Goal: Task Accomplishment & Management: Manage account settings

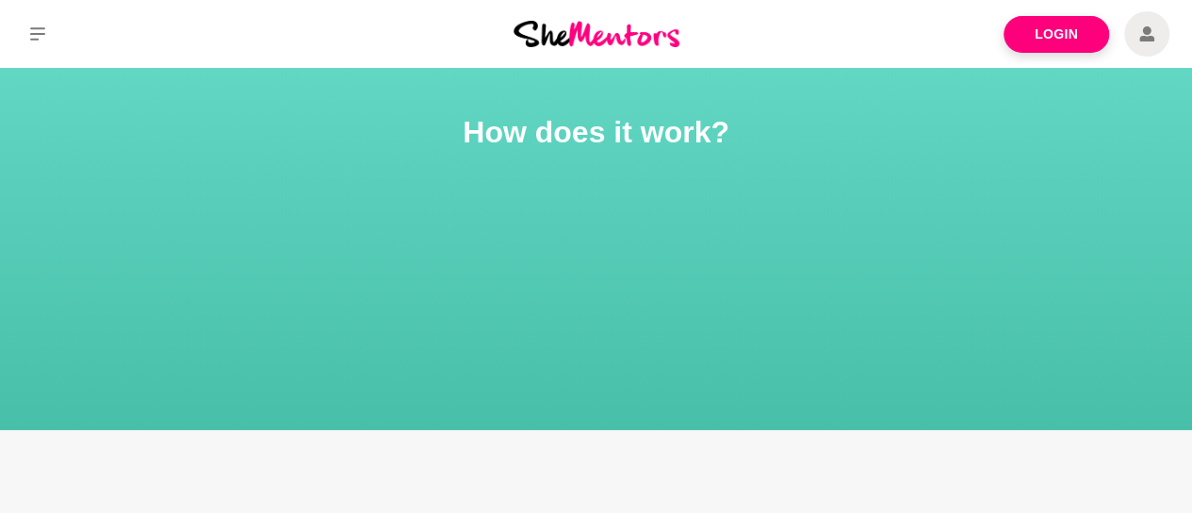
click at [1144, 28] on icon at bounding box center [1147, 33] width 15 height 15
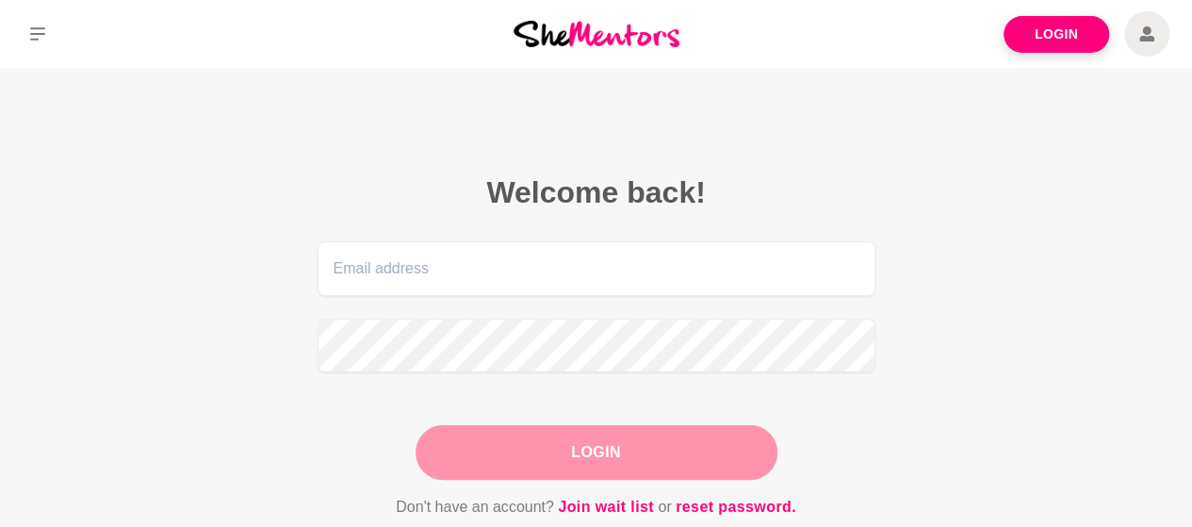
click at [1143, 37] on icon at bounding box center [1147, 33] width 15 height 15
click at [1045, 41] on link "Login" at bounding box center [1057, 34] width 106 height 37
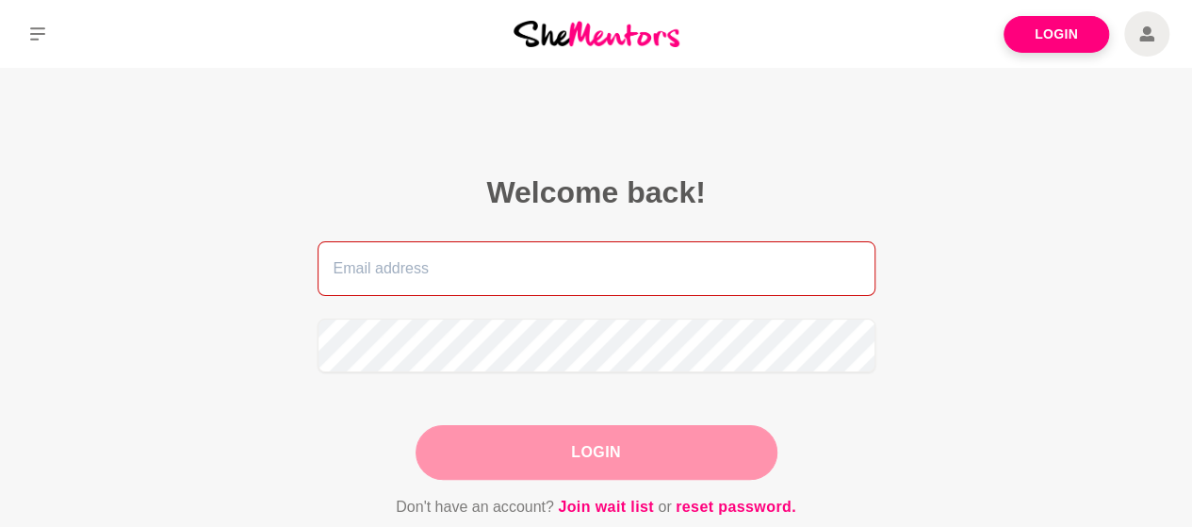
click at [414, 261] on input "email" at bounding box center [597, 268] width 558 height 55
click at [416, 271] on input "email" at bounding box center [597, 268] width 558 height 55
type input "[EMAIL_ADDRESS][DOMAIN_NAME]"
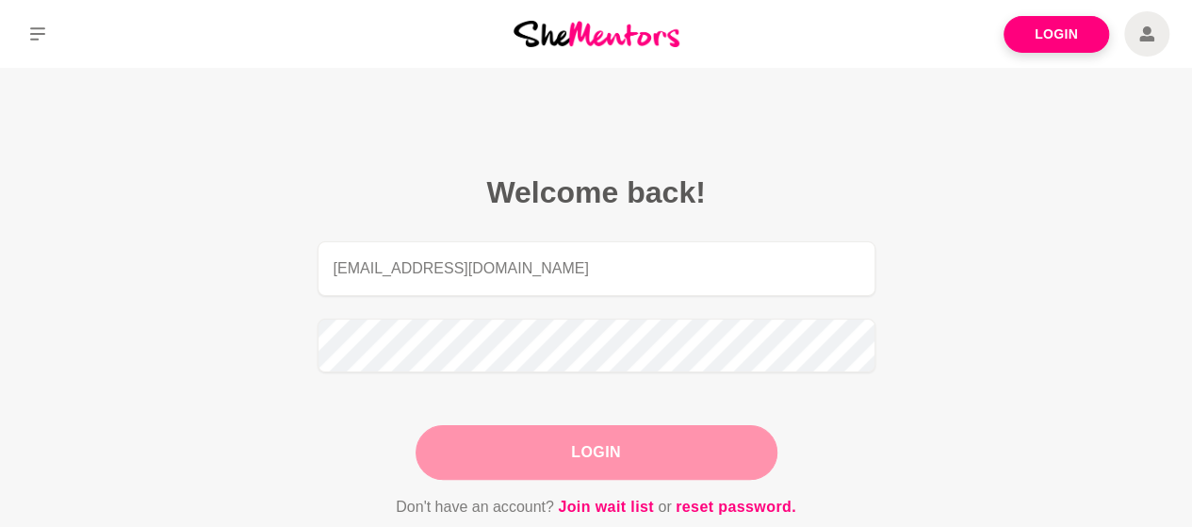
click at [550, 474] on button "Login" at bounding box center [597, 452] width 362 height 55
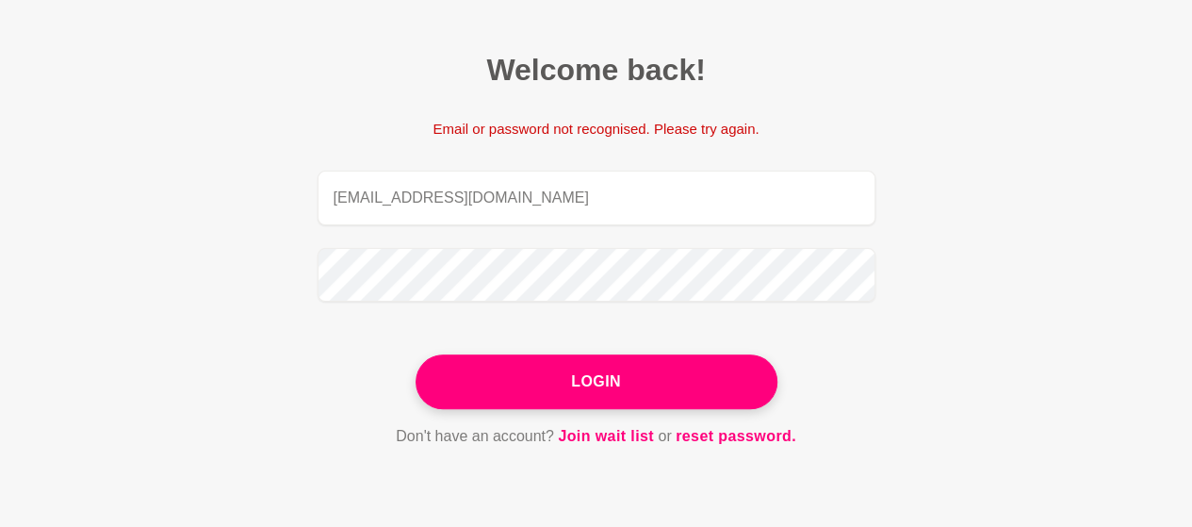
scroll to position [283, 0]
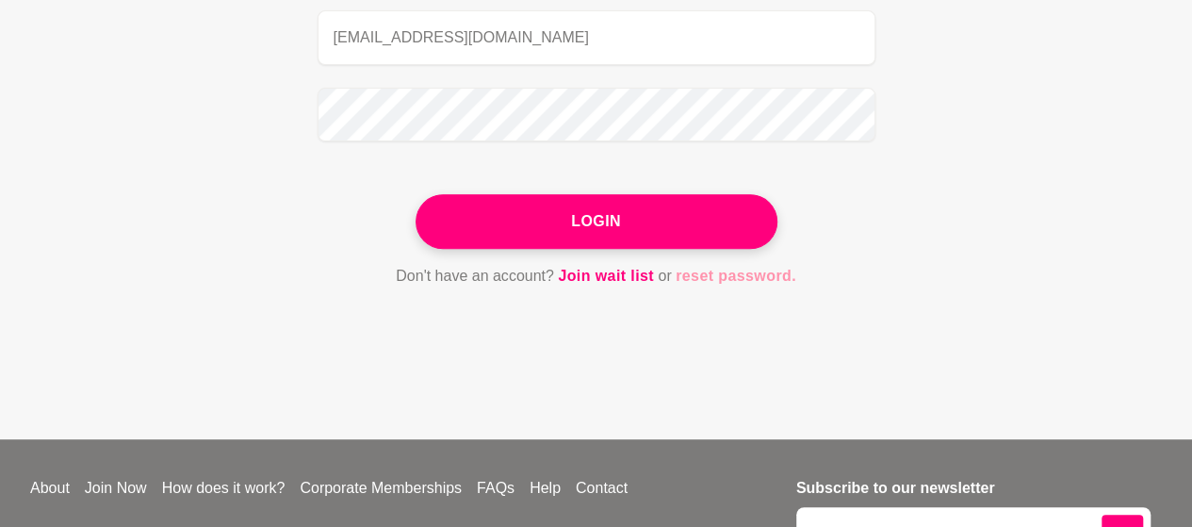
click at [729, 271] on link "reset password." at bounding box center [736, 276] width 121 height 25
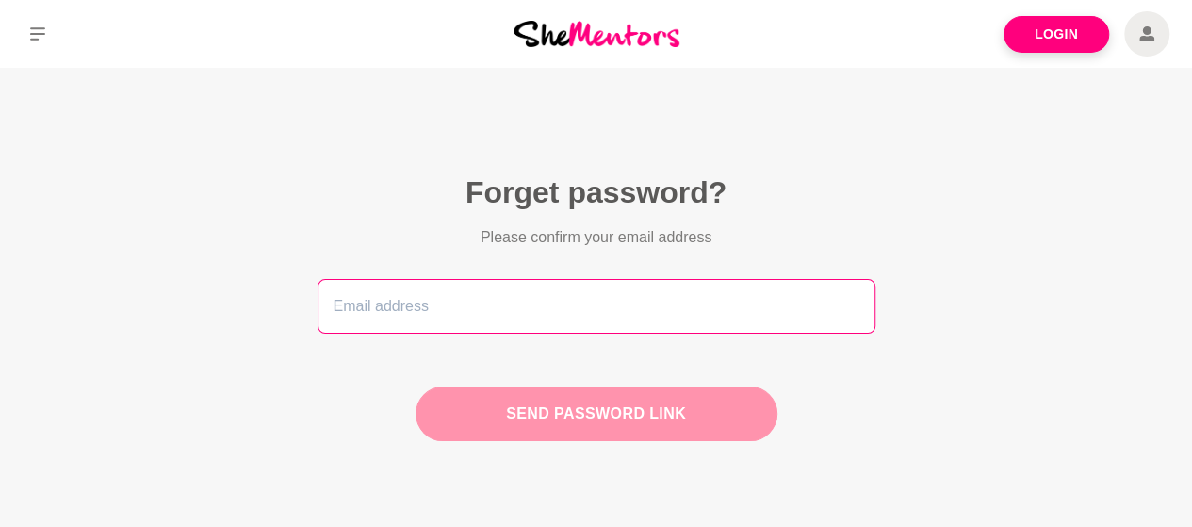
click at [600, 290] on input "email" at bounding box center [597, 306] width 558 height 55
type input "[EMAIL_ADDRESS][DOMAIN_NAME]"
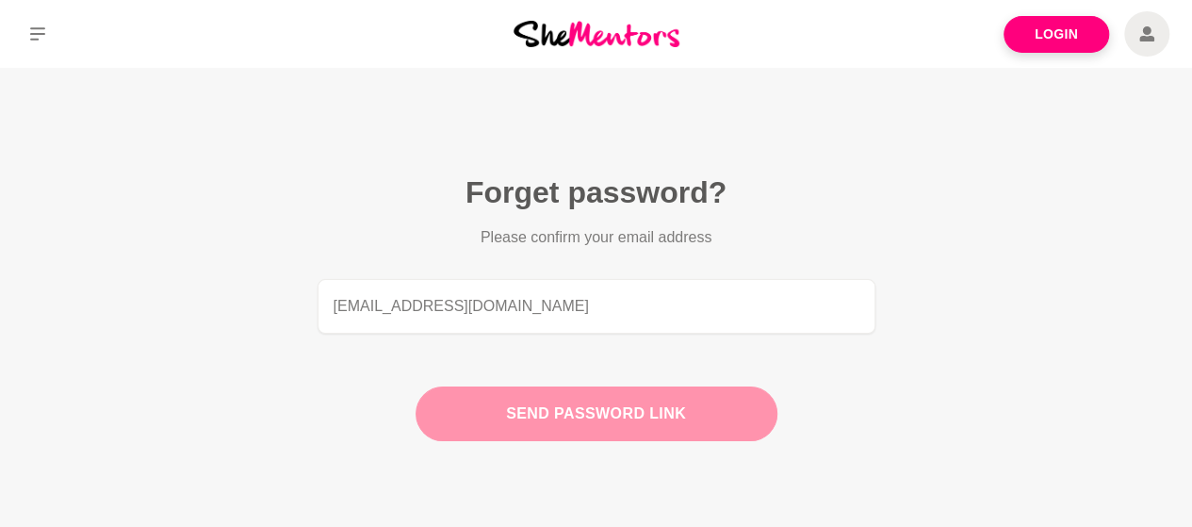
click at [584, 412] on button "Send password link" at bounding box center [597, 413] width 362 height 55
